Goal: Complete application form

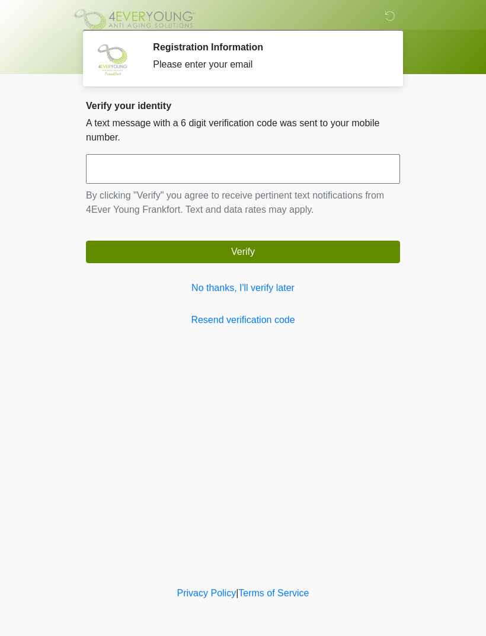
click at [301, 173] on input "text" at bounding box center [243, 169] width 314 height 30
type input "******"
click at [274, 251] on button "Verify" at bounding box center [243, 251] width 314 height 23
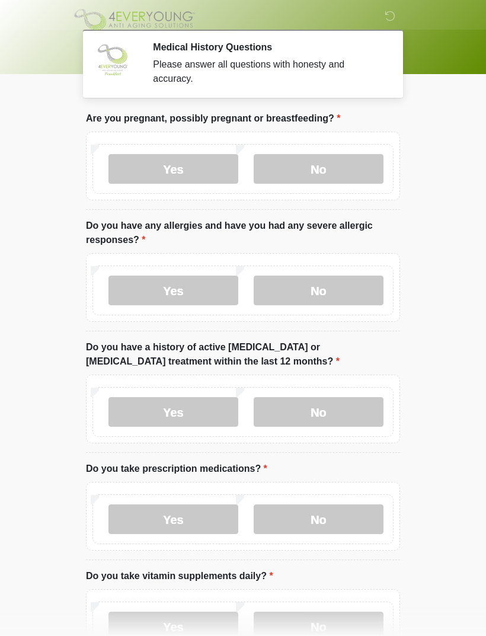
click at [320, 172] on label "No" at bounding box center [319, 169] width 130 height 30
click at [189, 287] on label "Yes" at bounding box center [173, 290] width 130 height 30
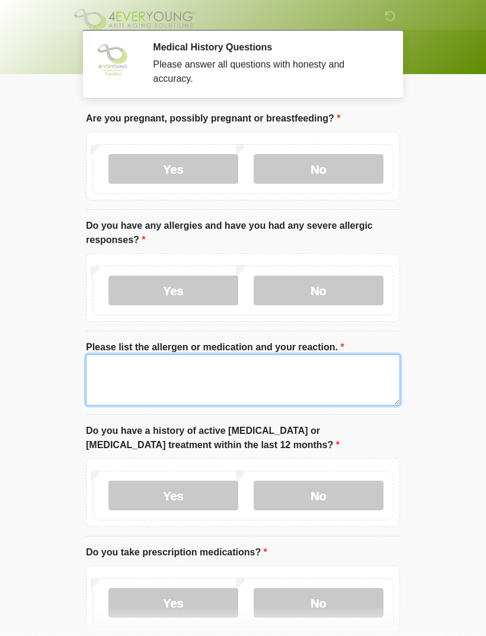
click at [254, 372] on textarea "Please list the allergen or medication and your reaction." at bounding box center [243, 379] width 314 height 51
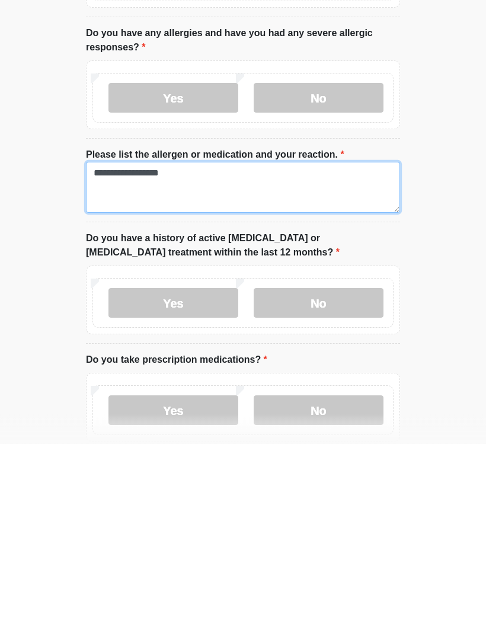
scroll to position [4, 0]
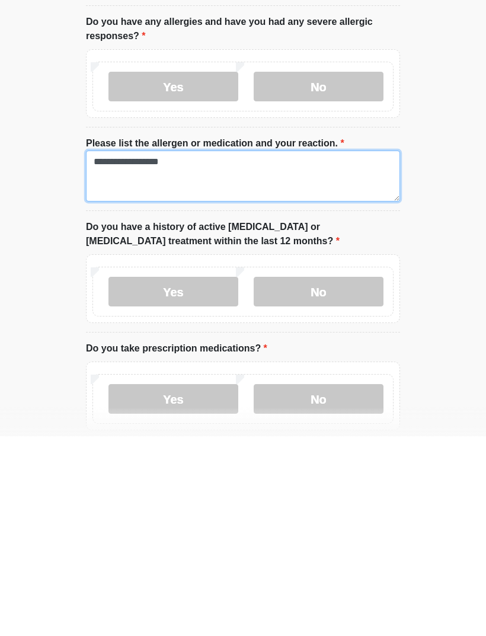
type textarea "**********"
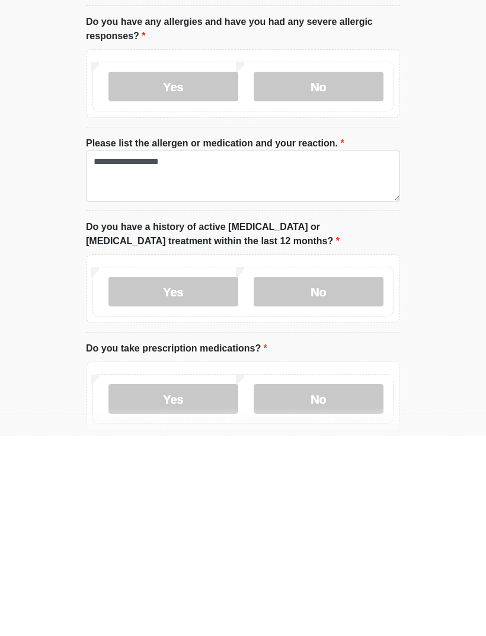
click at [328, 476] on label "No" at bounding box center [319, 491] width 130 height 30
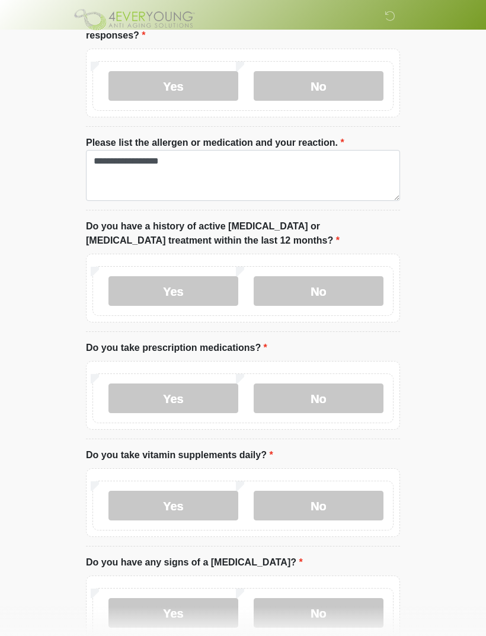
click at [192, 396] on label "Yes" at bounding box center [173, 398] width 130 height 30
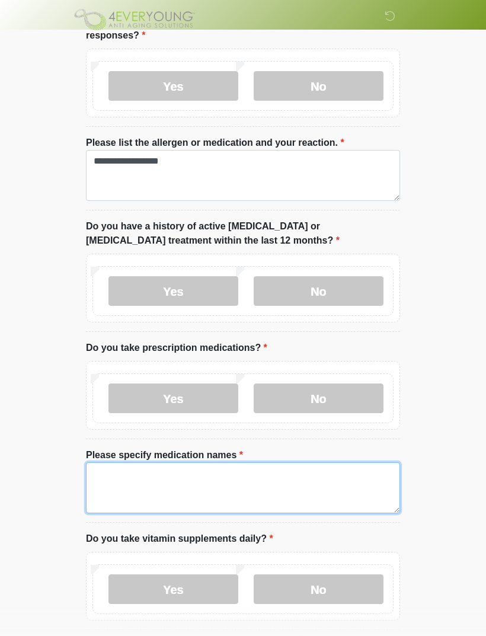
click at [232, 475] on textarea "Please specify medication names" at bounding box center [243, 487] width 314 height 51
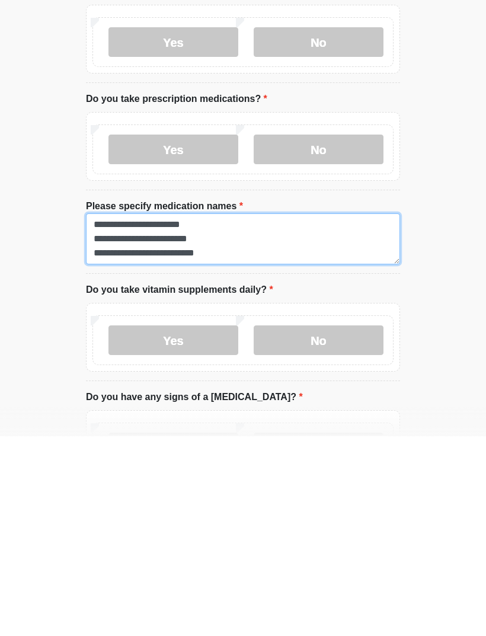
type textarea "**********"
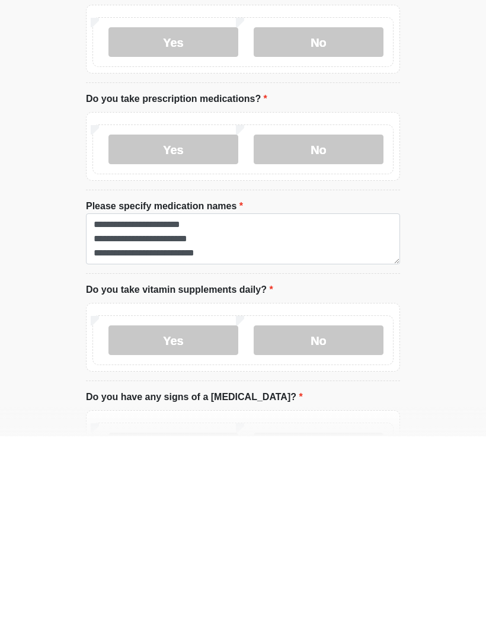
click at [196, 525] on label "Yes" at bounding box center [173, 540] width 130 height 30
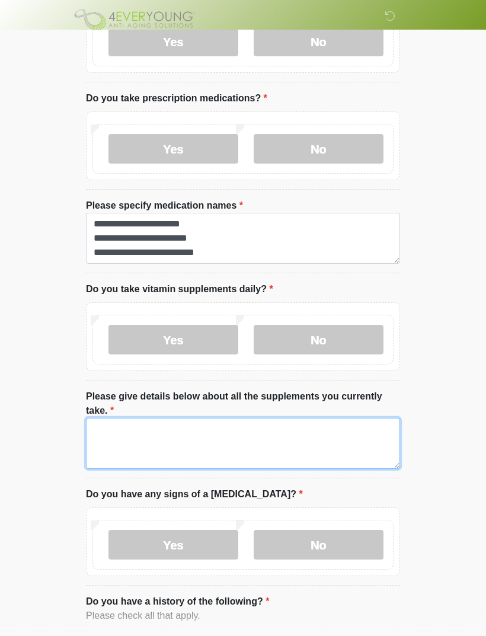
click at [183, 432] on textarea "Please give details below about all the supplements you currently take." at bounding box center [243, 443] width 314 height 51
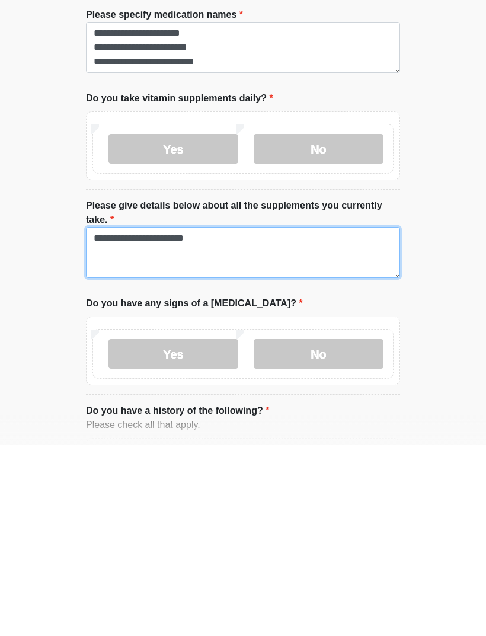
type textarea "**********"
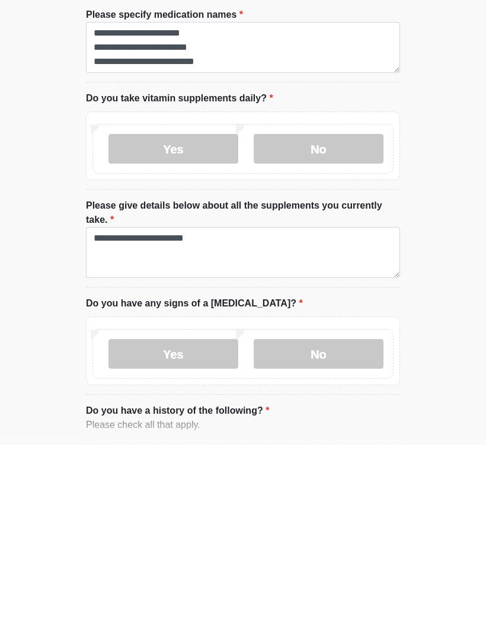
click at [315, 530] on label "No" at bounding box center [319, 545] width 130 height 30
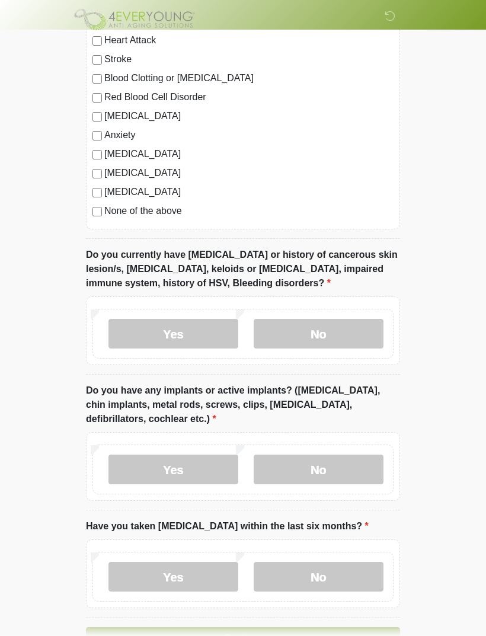
scroll to position [1095, 0]
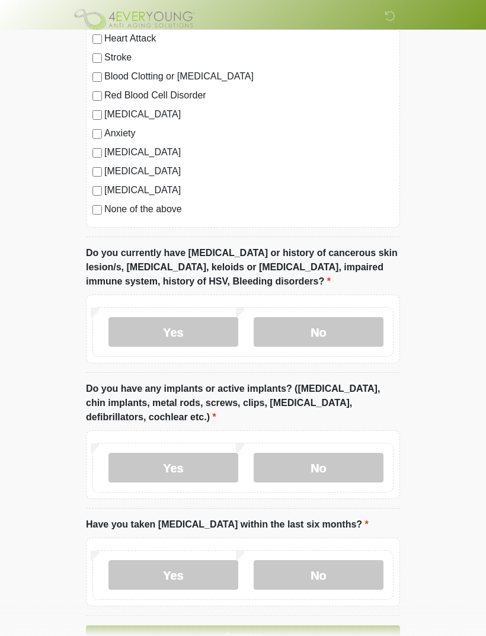
click at [322, 330] on label "No" at bounding box center [319, 332] width 130 height 30
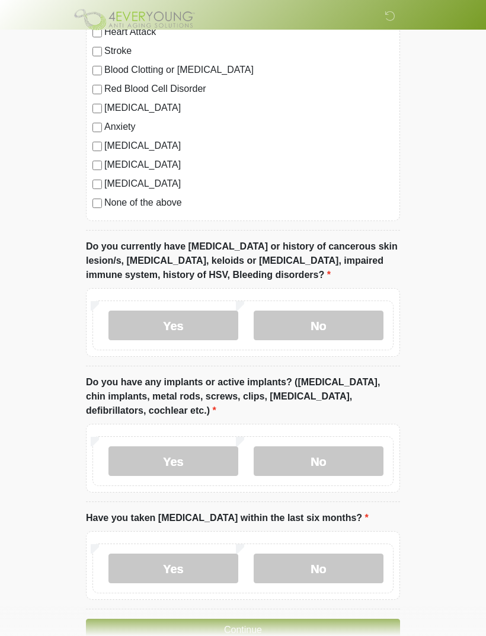
scroll to position [1130, 0]
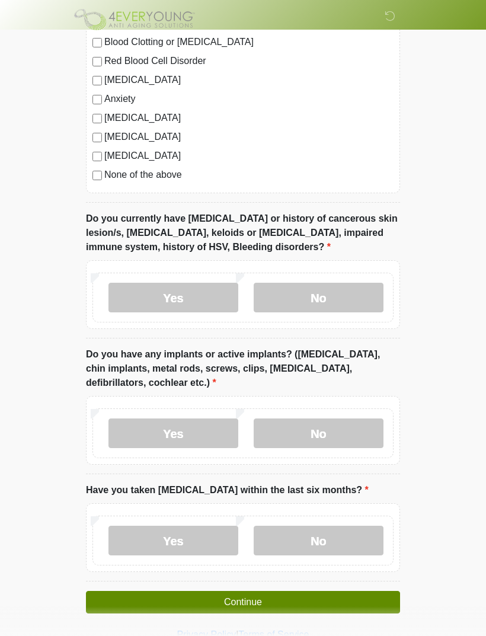
click at [317, 434] on label "No" at bounding box center [319, 433] width 130 height 30
click at [318, 539] on label "No" at bounding box center [319, 540] width 130 height 30
click at [275, 595] on button "Continue" at bounding box center [243, 602] width 314 height 23
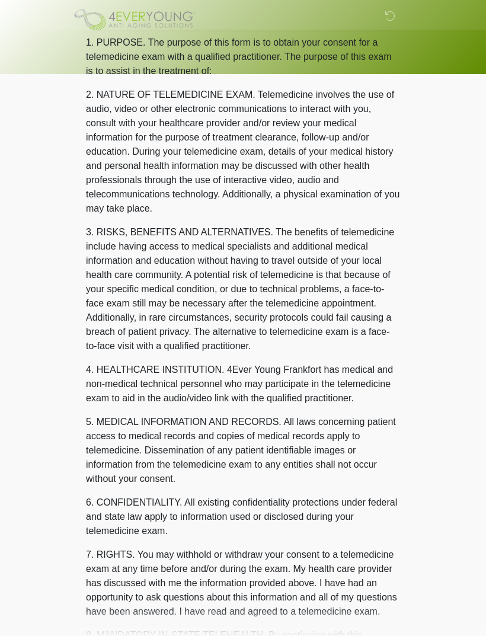
scroll to position [0, 0]
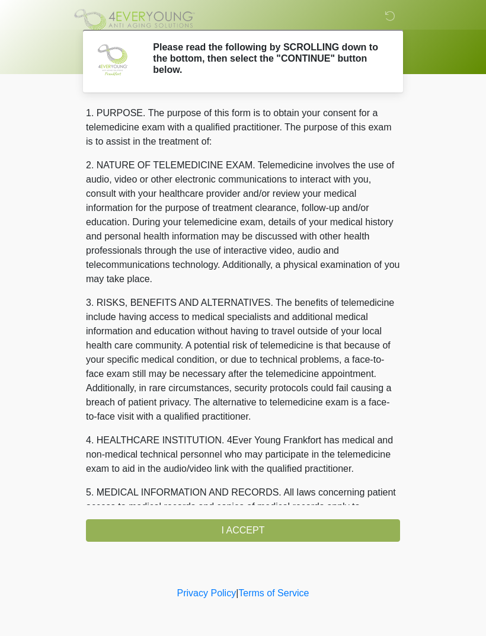
click at [273, 528] on div "1. PURPOSE. The purpose of this form is to obtain your consent for a telemedici…" at bounding box center [243, 323] width 314 height 435
click at [238, 531] on div "1. PURPOSE. The purpose of this form is to obtain your consent for a telemedici…" at bounding box center [243, 323] width 314 height 435
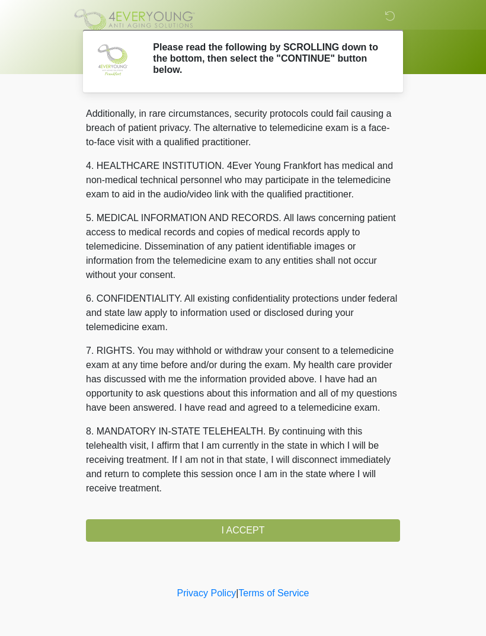
scroll to position [288, 0]
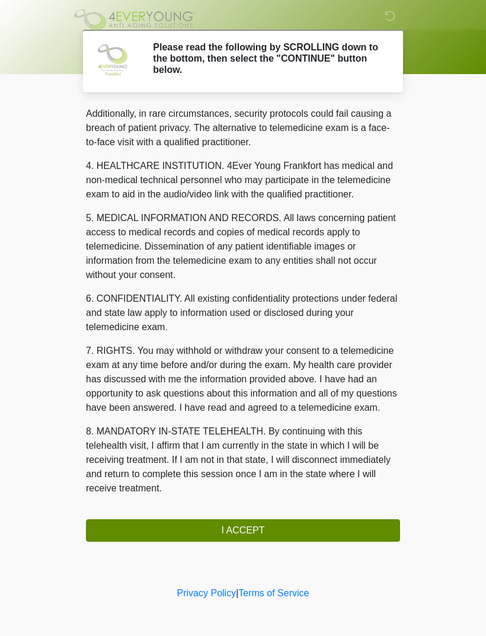
click at [242, 531] on button "I ACCEPT" at bounding box center [243, 530] width 314 height 23
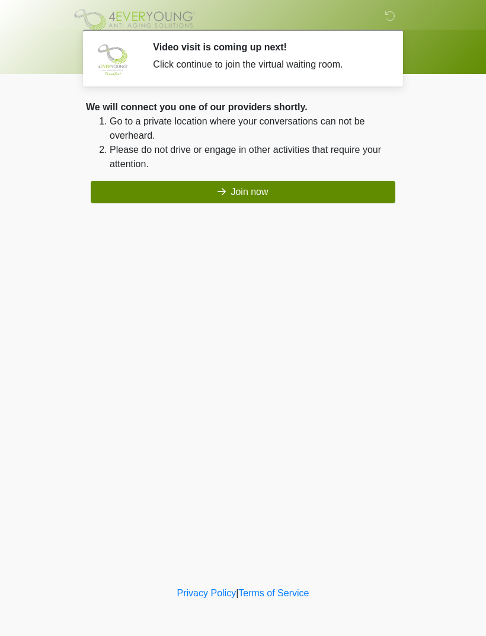
click at [258, 198] on button "Join now" at bounding box center [243, 192] width 304 height 23
